Goal: Task Accomplishment & Management: Manage account settings

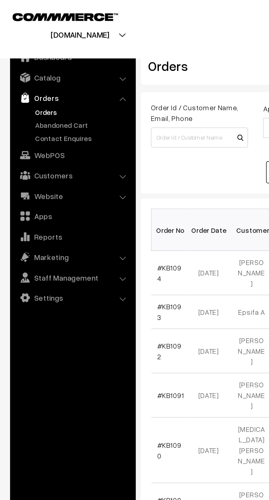
click at [46, 71] on link "Abandoned Cart" at bounding box center [45, 68] width 54 height 6
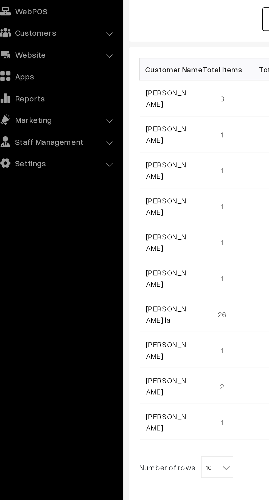
click at [94, 132] on link "[PERSON_NAME]" at bounding box center [96, 129] width 21 height 10
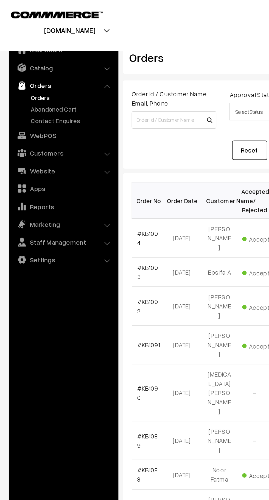
click at [48, 69] on link "Abandoned Cart" at bounding box center [45, 68] width 54 height 6
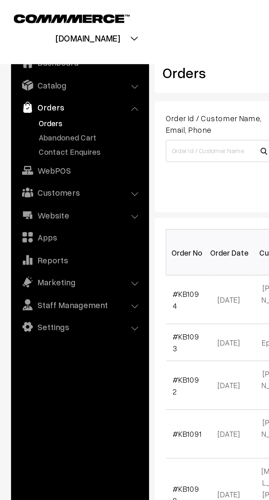
click at [50, 71] on link "Abandoned Cart" at bounding box center [45, 68] width 54 height 6
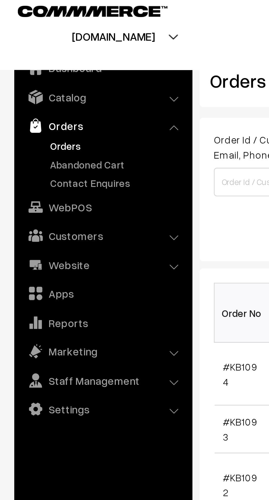
click at [42, 66] on link "Abandoned Cart" at bounding box center [45, 68] width 54 height 6
